Goal: Information Seeking & Learning: Find contact information

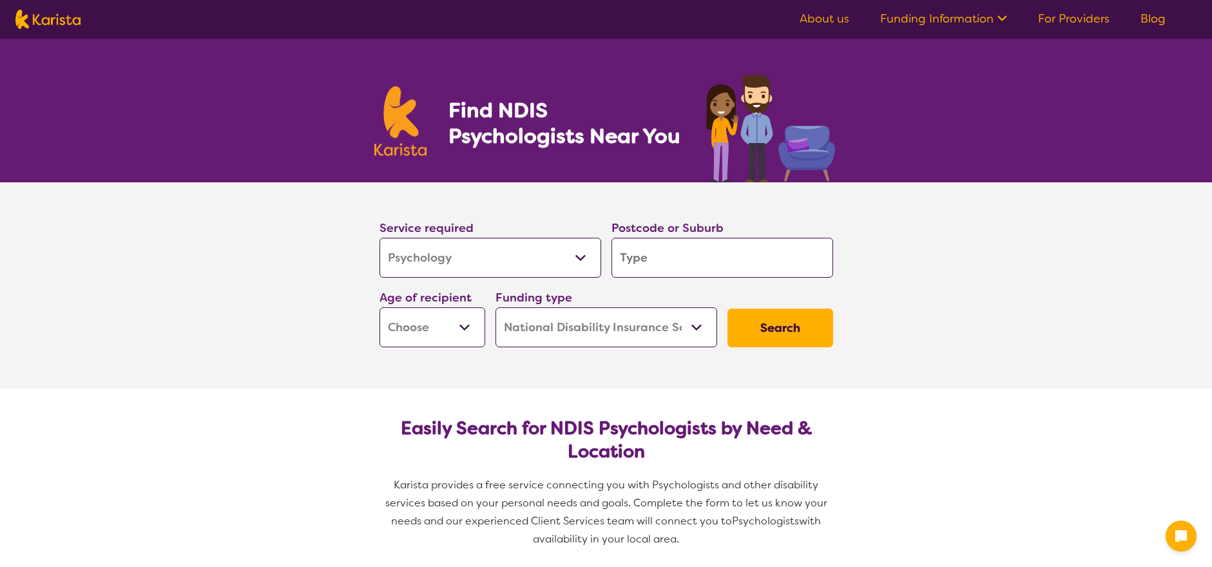
select select "Psychology"
select select "NDIS"
select select "Psychology"
select select "NDIS"
click at [662, 260] on input "search" at bounding box center [722, 258] width 222 height 40
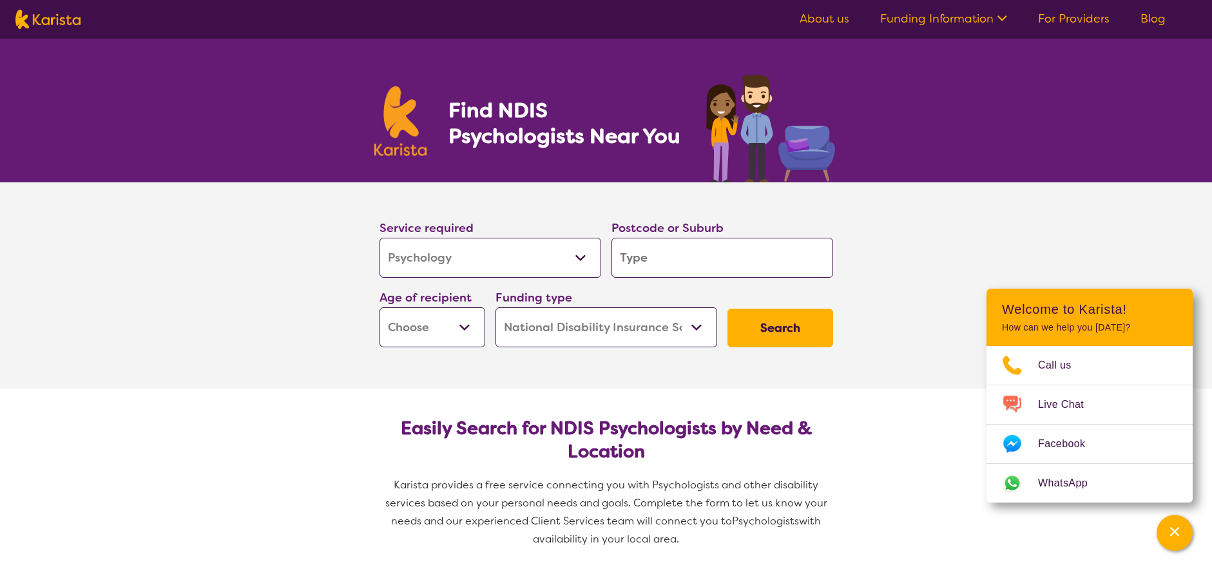
type input "2"
type input "21"
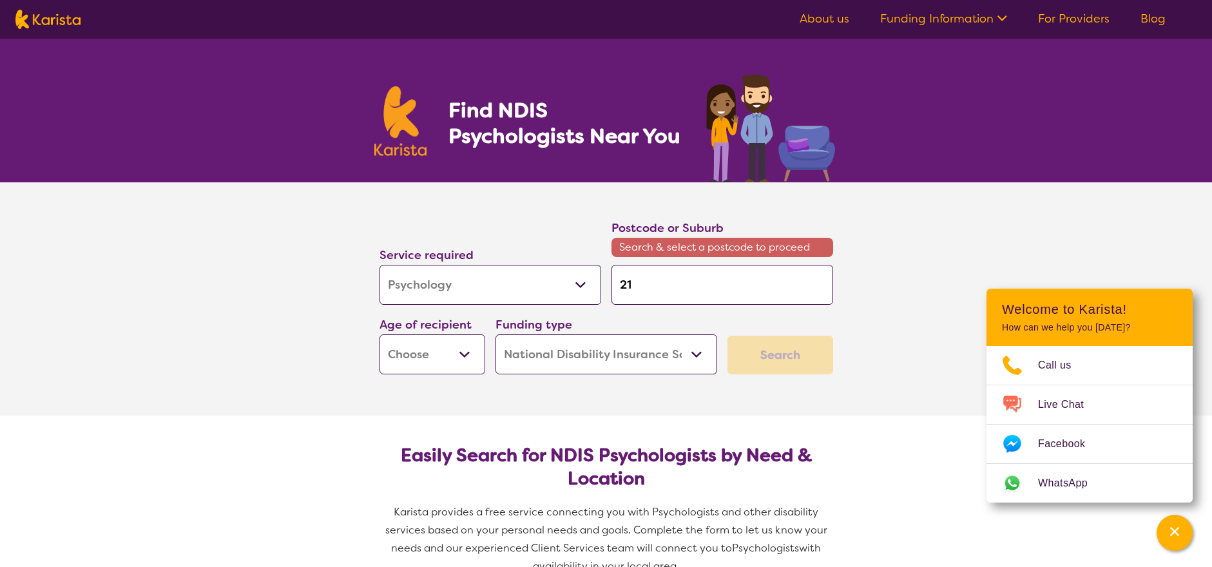
type input "219"
type input "2193"
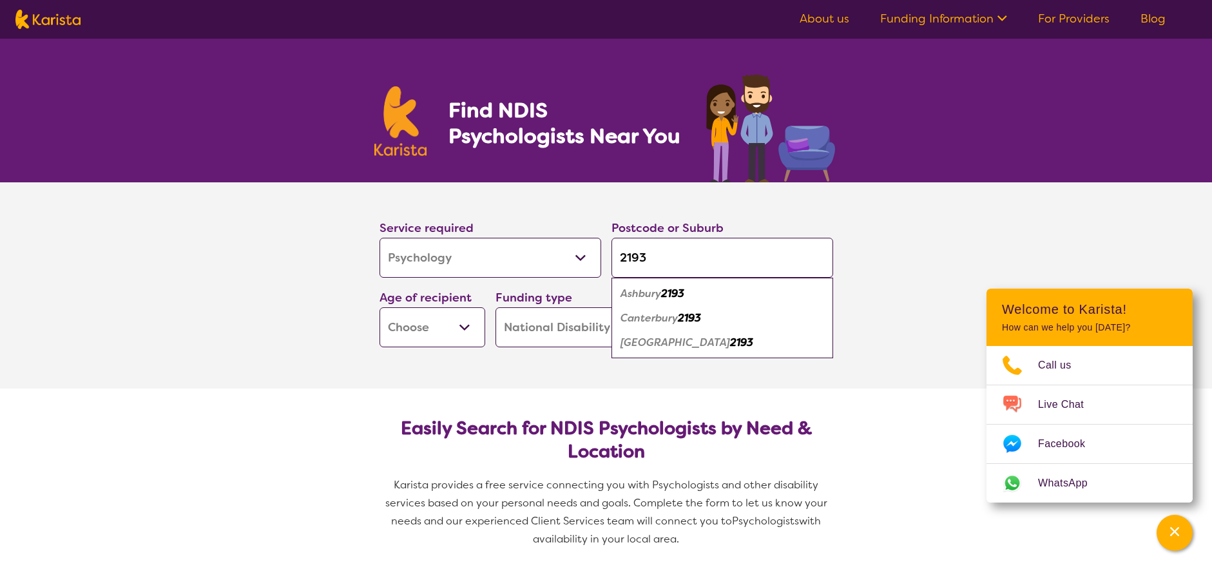
type input "2193"
click at [727, 309] on button "Search" at bounding box center [780, 328] width 106 height 39
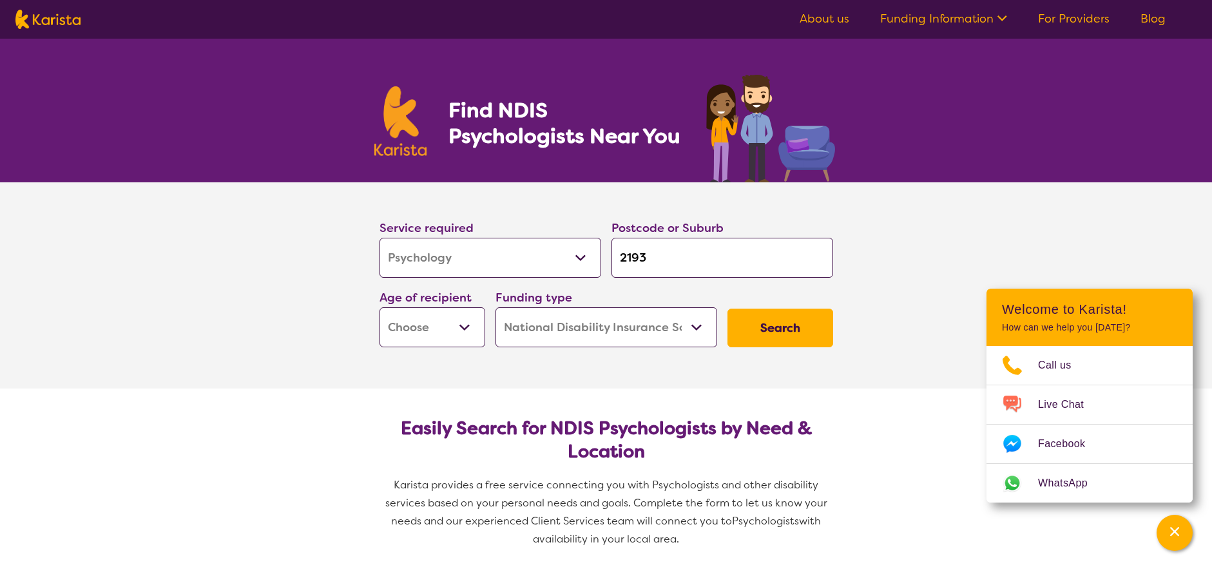
click at [432, 329] on select "Early Childhood - 0 to 9 Child - 10 to 11 Adolescent - 12 to 17 Adult - 18 to 6…" at bounding box center [433, 327] width 106 height 40
select select "AS"
click at [380, 307] on select "Early Childhood - 0 to 9 Child - 10 to 11 Adolescent - 12 to 17 Adult - 18 to 6…" at bounding box center [433, 327] width 106 height 40
select select "AS"
click at [682, 331] on select "Home Care Package (HCP) National Disability Insurance Scheme (NDIS) I don't know" at bounding box center [607, 327] width 222 height 40
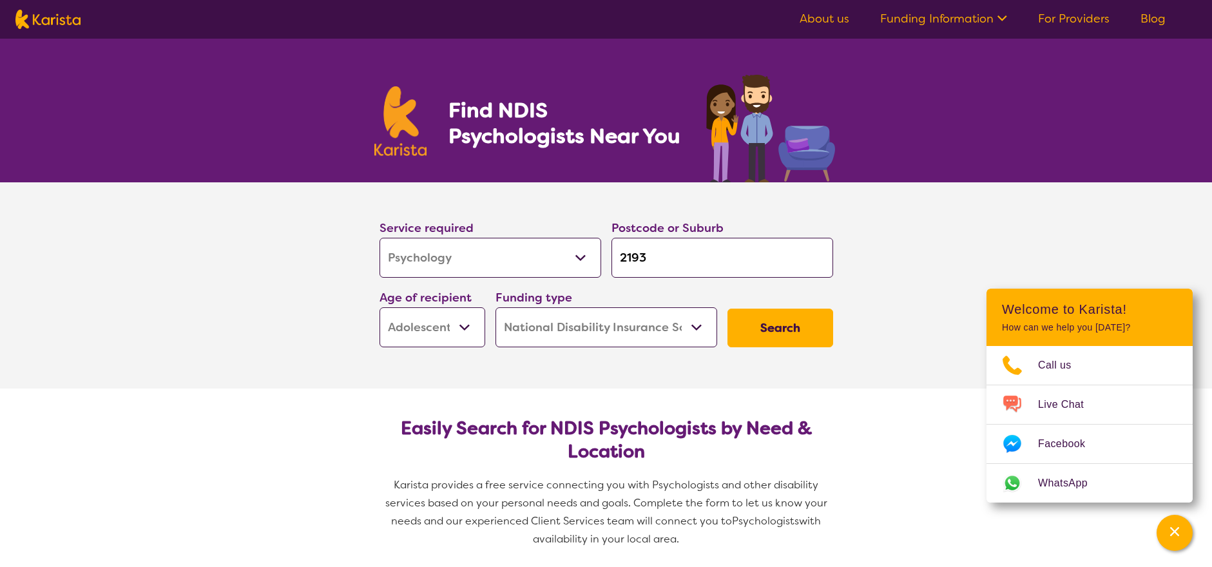
select select "i-don-t-know"
click at [496, 307] on select "Home Care Package (HCP) National Disability Insurance Scheme (NDIS) I don't know" at bounding box center [607, 327] width 222 height 40
select select "i-don-t-know"
click at [783, 322] on button "Search" at bounding box center [780, 328] width 106 height 39
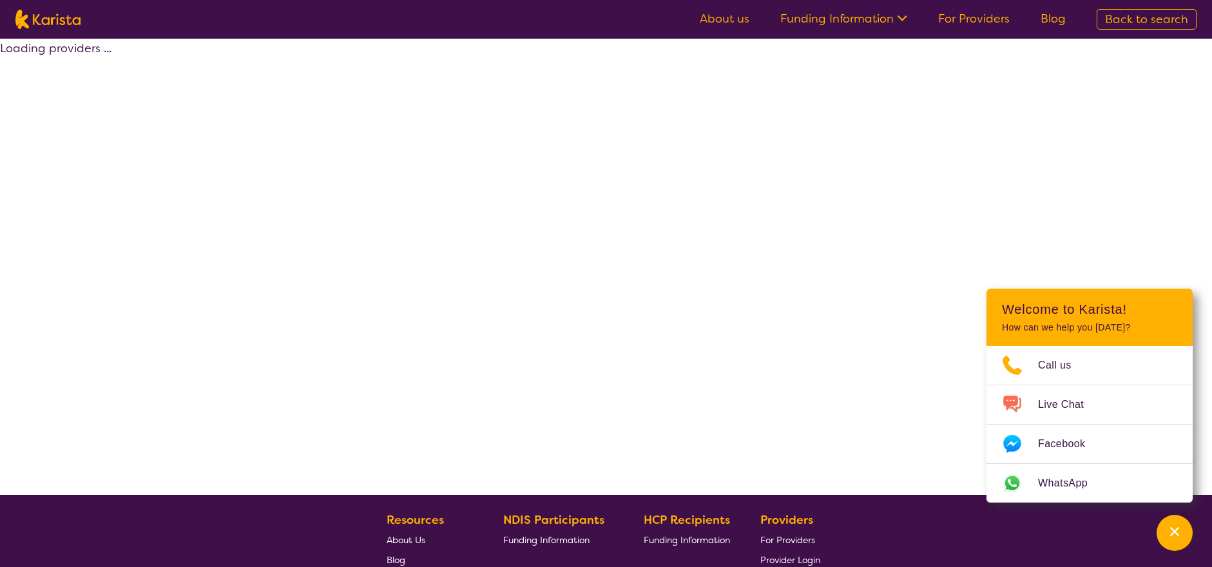
select select "Psychology"
select select "AS"
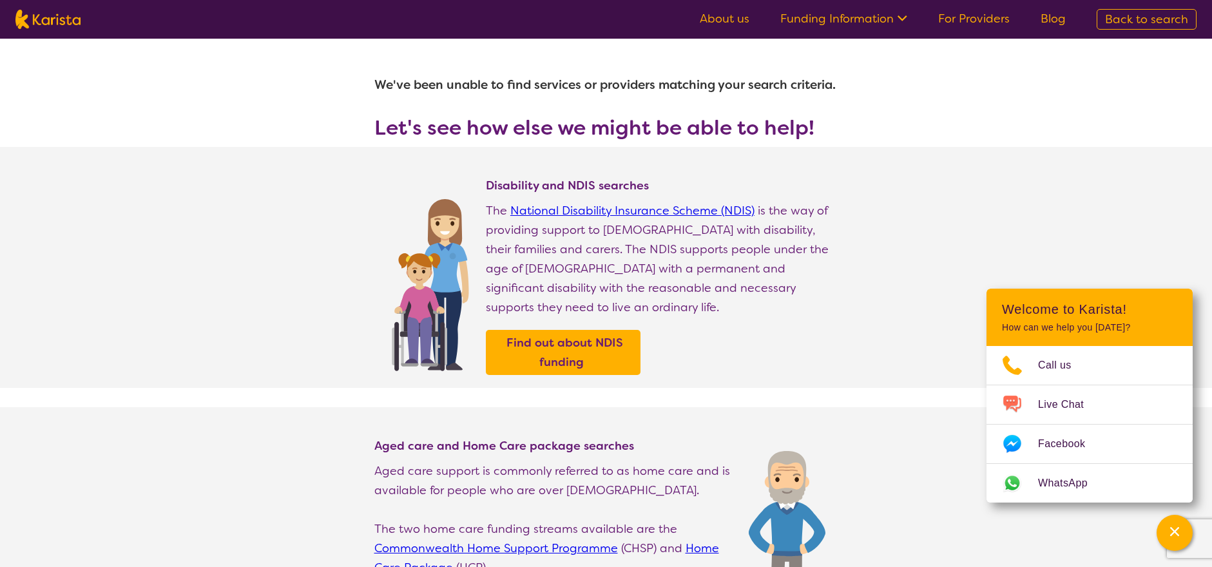
select select "Psychology"
select select "AS"
select select "NDIS"
select select "Psychology"
select select "AS"
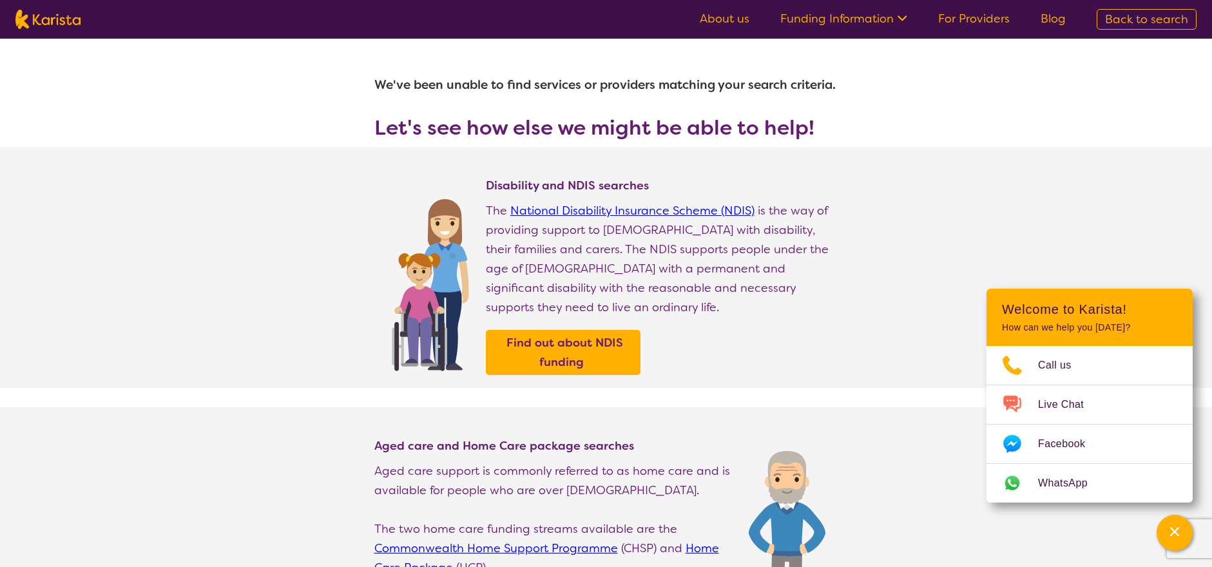
select select "NDIS"
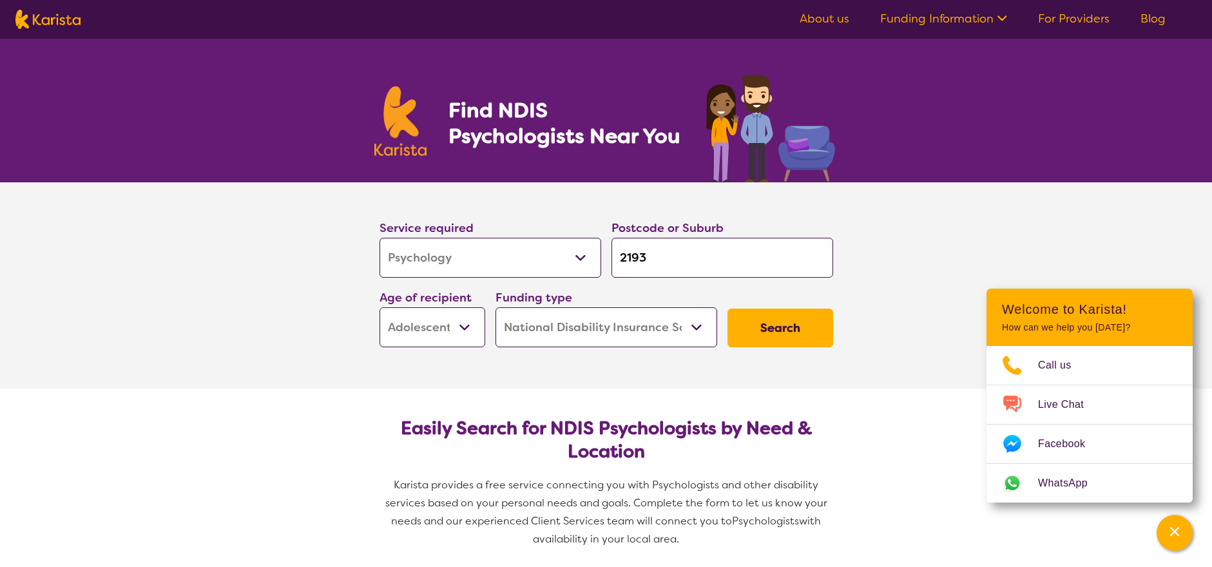
click at [616, 328] on select "Home Care Package (HCP) National Disability Insurance Scheme (NDIS) I don't know" at bounding box center [607, 327] width 222 height 40
click at [496, 307] on select "Home Care Package (HCP) National Disability Insurance Scheme (NDIS) I don't know" at bounding box center [607, 327] width 222 height 40
click at [799, 324] on button "Search" at bounding box center [780, 328] width 106 height 39
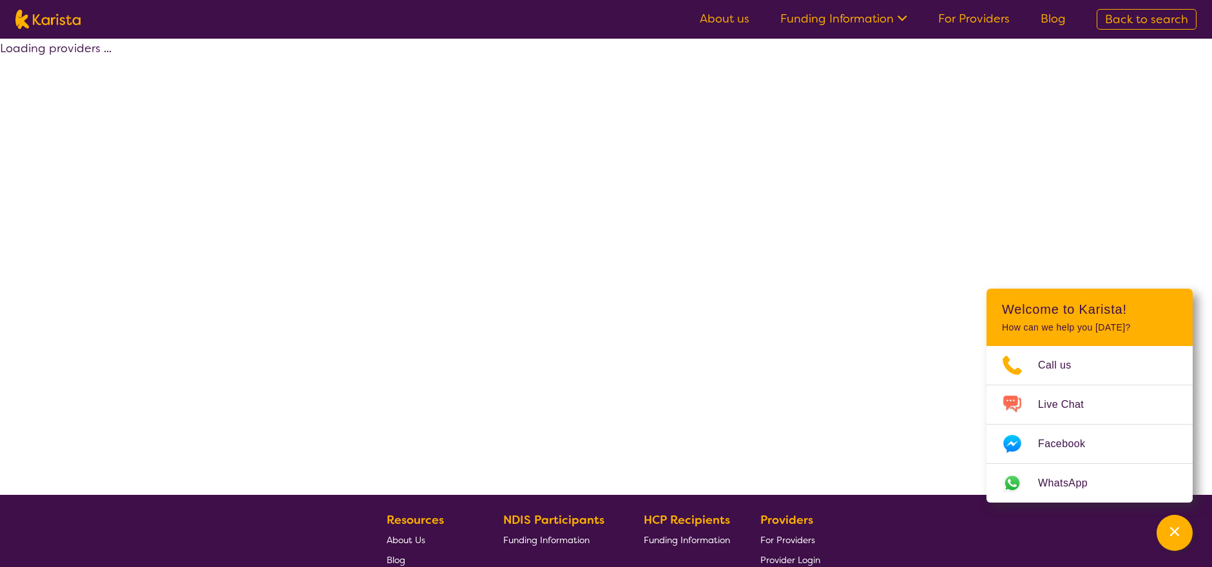
select select "by_score"
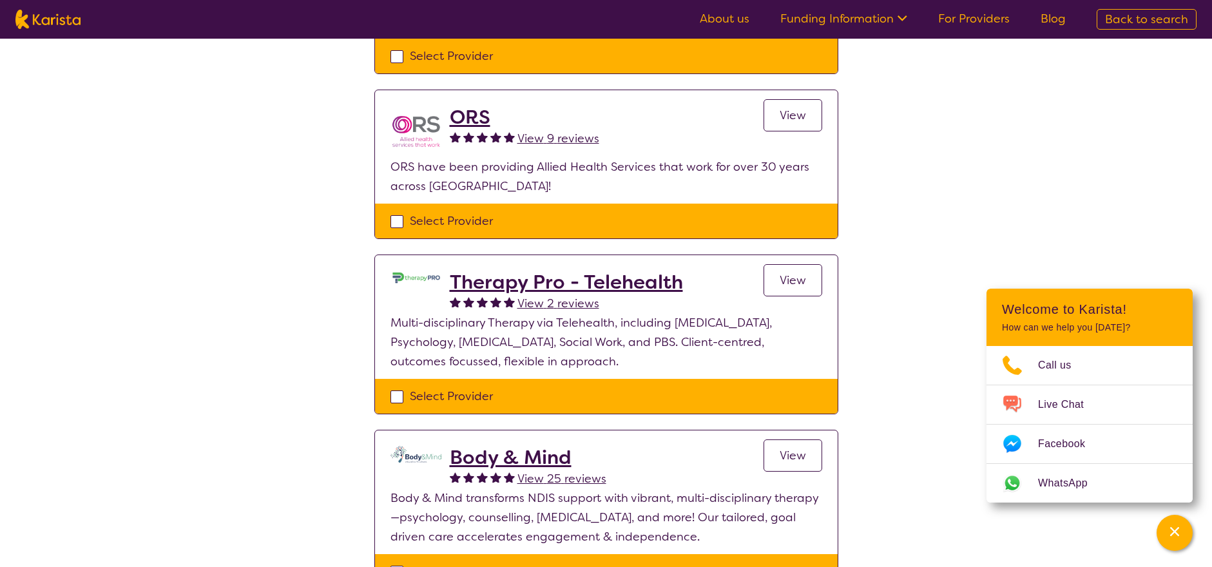
scroll to position [644, 0]
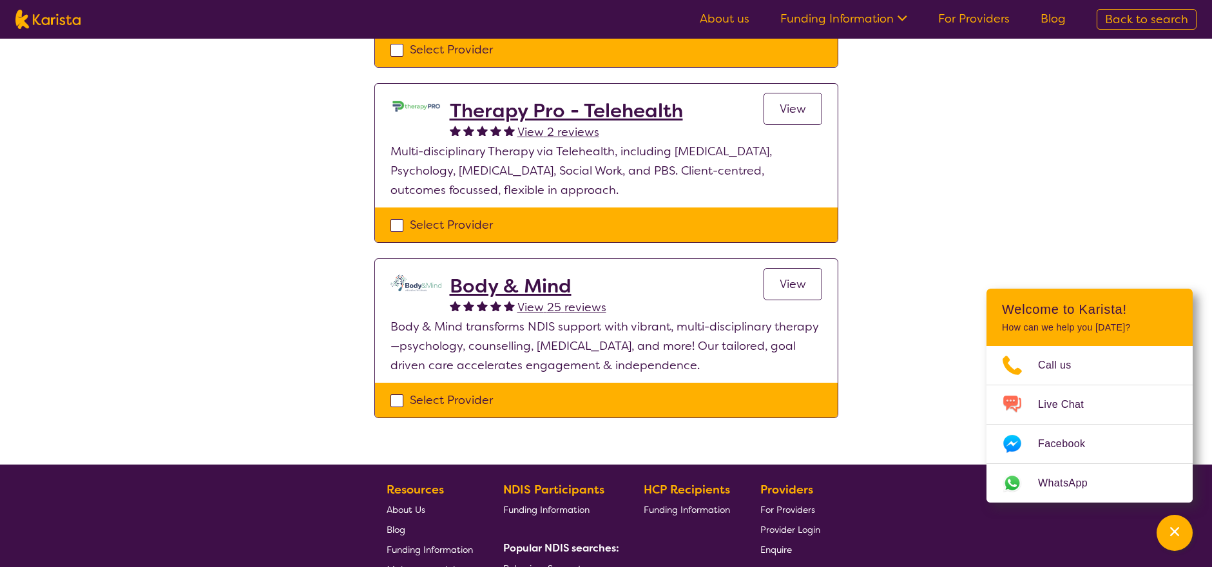
click at [516, 287] on h2 "Body & Mind" at bounding box center [528, 285] width 157 height 23
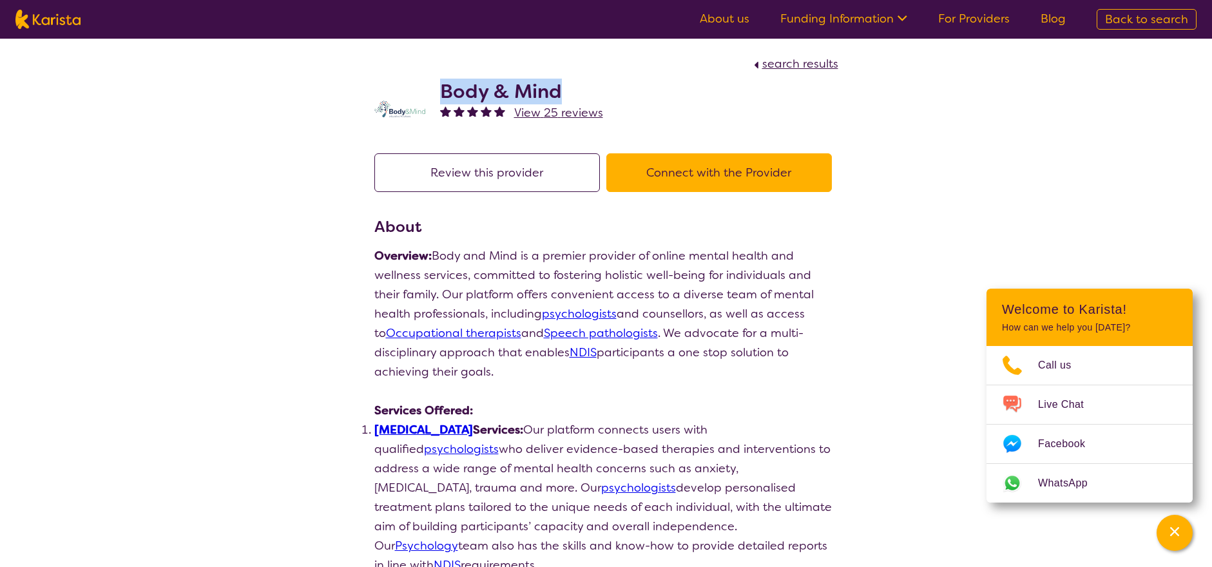
drag, startPoint x: 564, startPoint y: 90, endPoint x: 445, endPoint y: 90, distance: 119.2
click at [445, 90] on h2 "Body & Mind" at bounding box center [521, 91] width 163 height 23
copy h2 "Body & Mind"
